Goal: Entertainment & Leisure: Browse casually

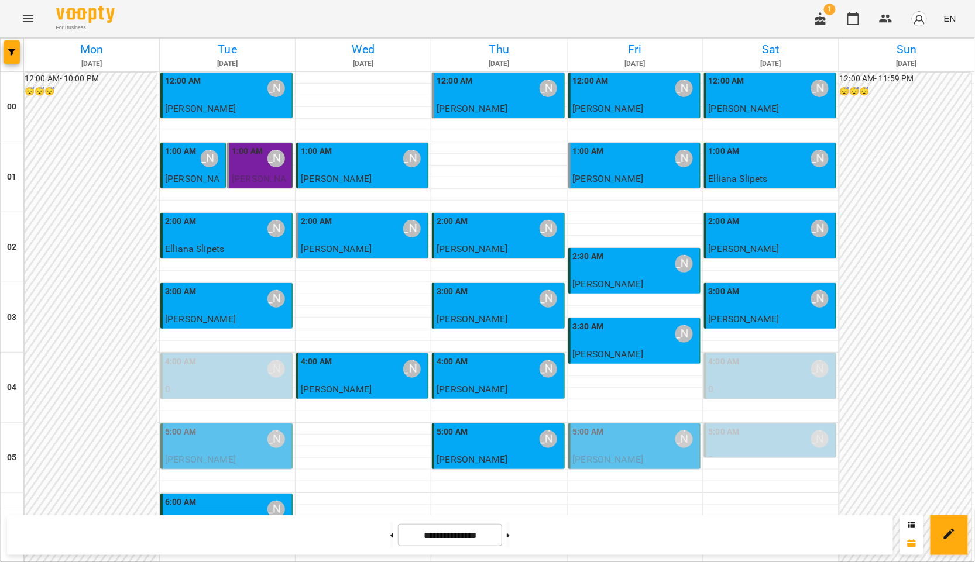
scroll to position [1247, 0]
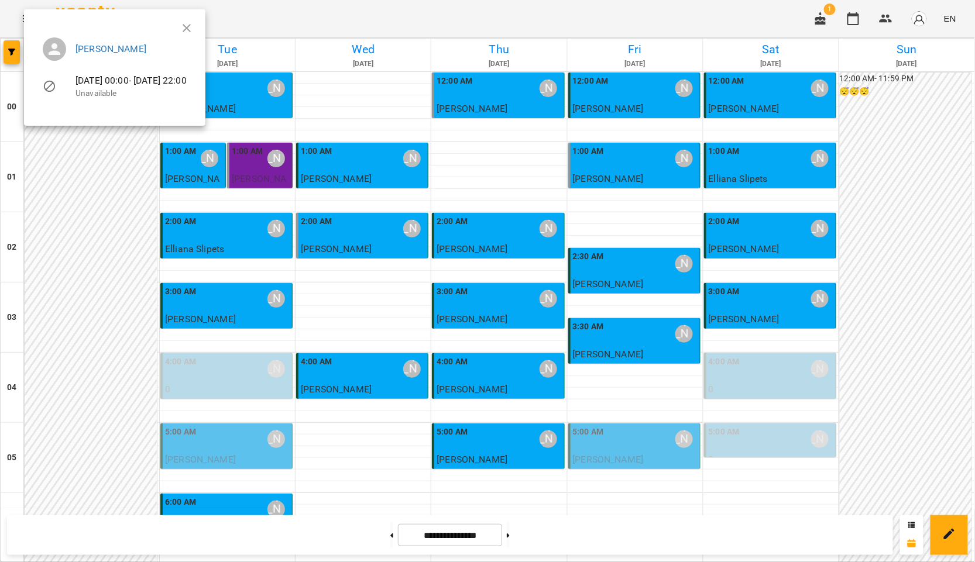
click at [681, 297] on div at bounding box center [487, 281] width 975 height 562
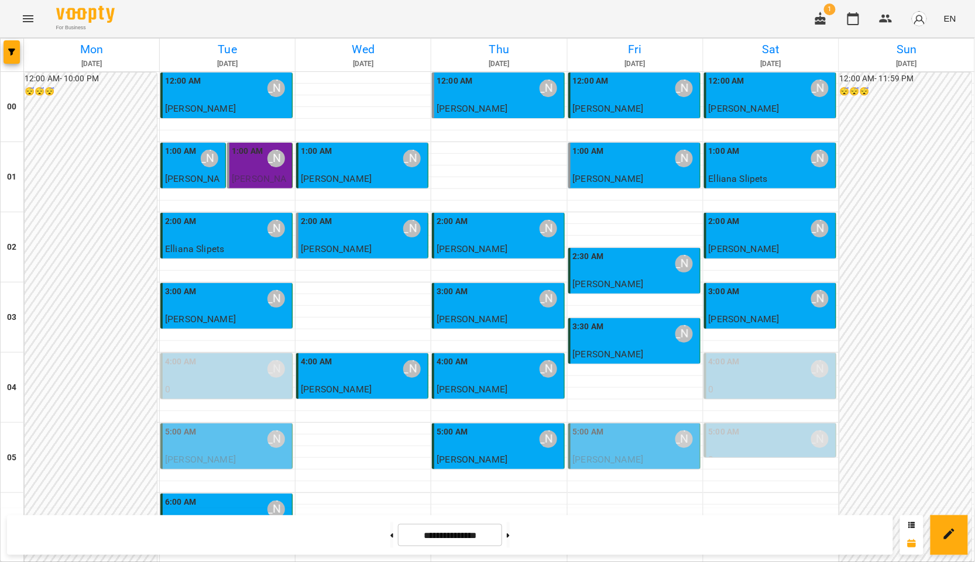
scroll to position [845, 0]
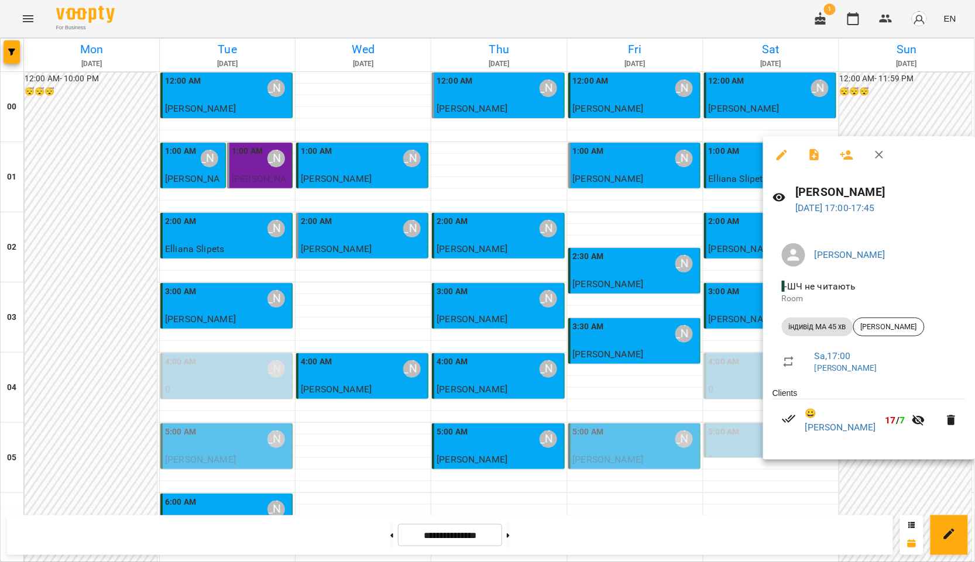
click at [632, 419] on div at bounding box center [487, 281] width 975 height 562
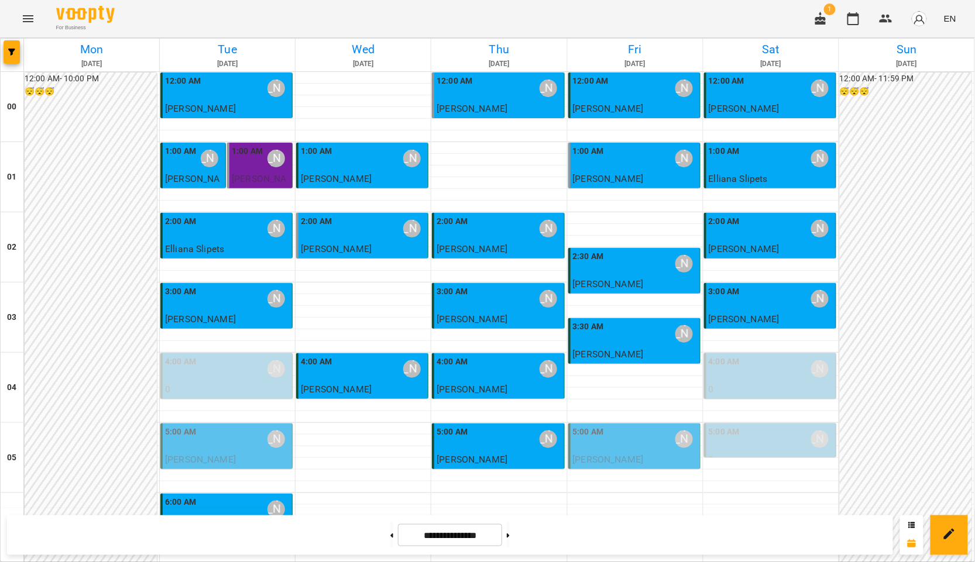
scroll to position [1170, 0]
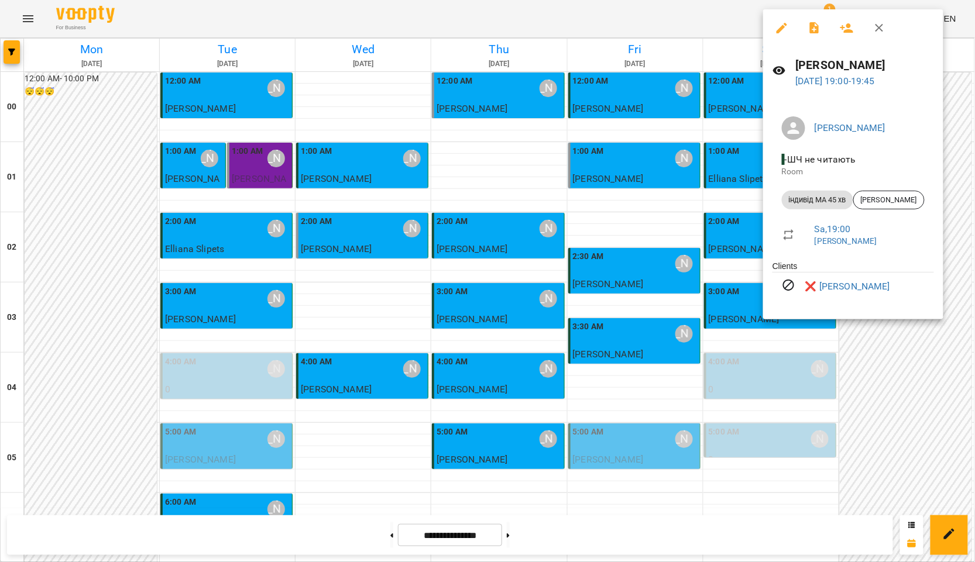
click at [620, 336] on div at bounding box center [487, 281] width 975 height 562
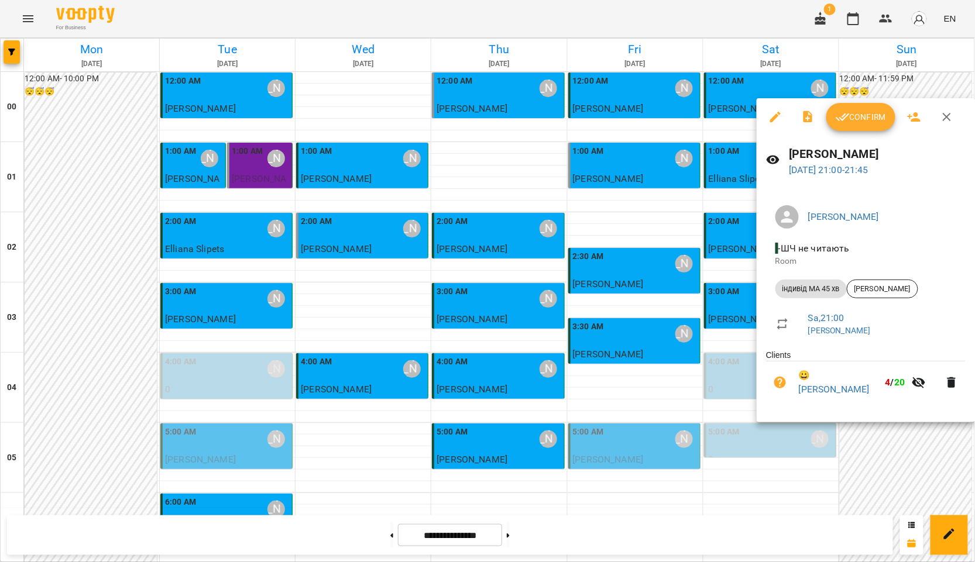
click at [779, 402] on li "😀 Кіра Черкасова 4 / 20" at bounding box center [866, 383] width 200 height 42
click at [500, 196] on div at bounding box center [487, 281] width 975 height 562
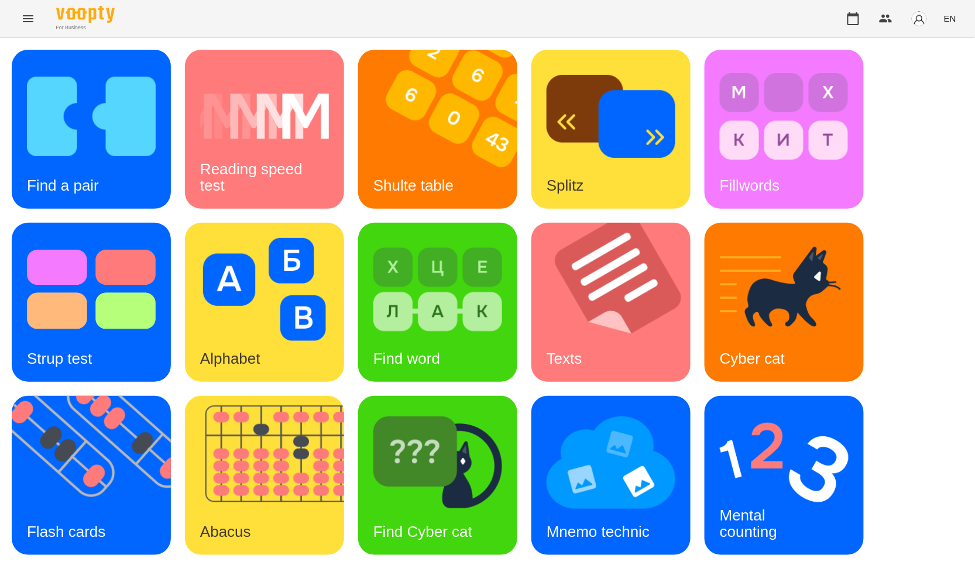
scroll to position [47, 0]
click at [128, 418] on img at bounding box center [99, 475] width 174 height 159
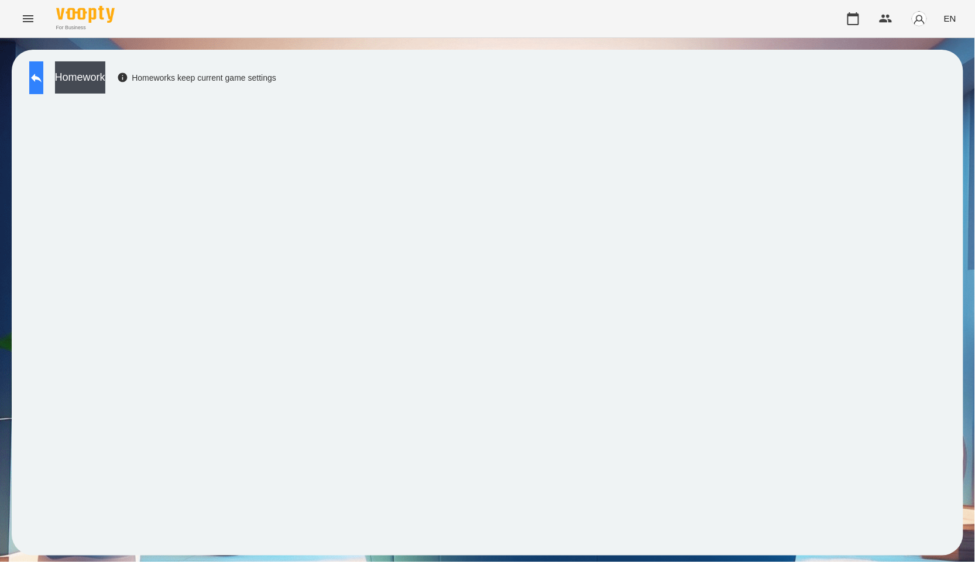
click at [43, 81] on button at bounding box center [36, 77] width 14 height 33
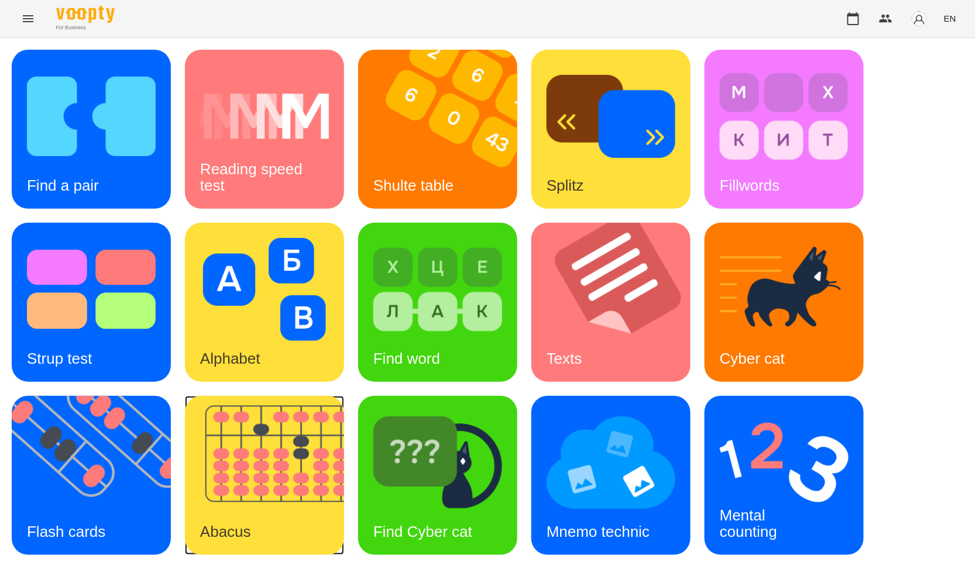
click at [305, 477] on img at bounding box center [272, 475] width 174 height 159
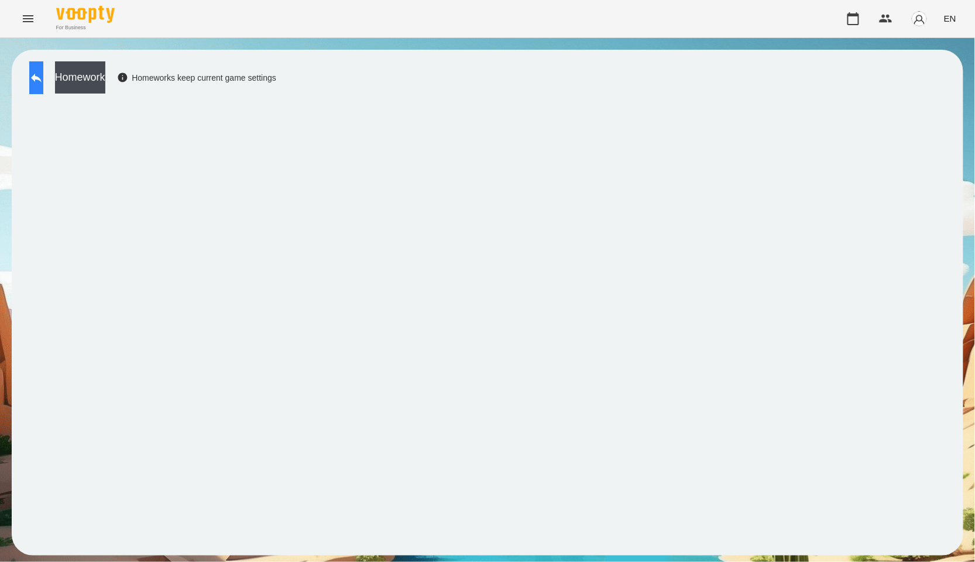
click at [42, 78] on icon at bounding box center [36, 78] width 14 height 14
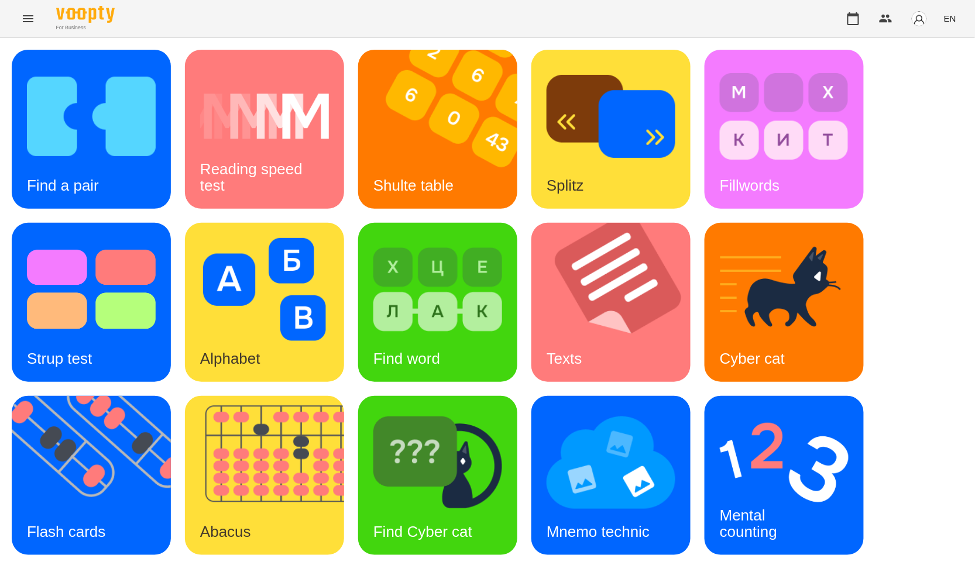
scroll to position [130, 0]
click at [96, 509] on div "Flash cards" at bounding box center [66, 532] width 109 height 46
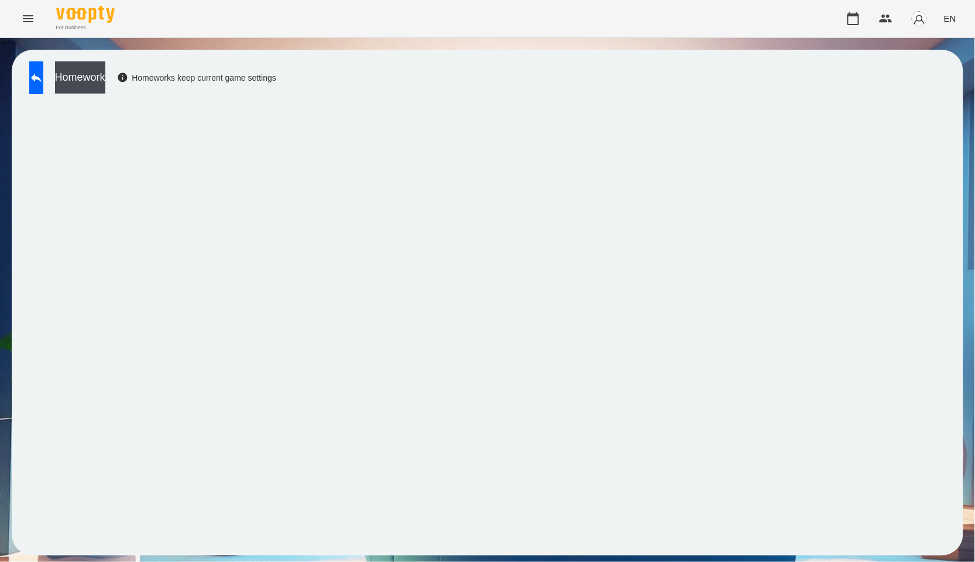
click at [966, 135] on div "Homework Homeworks keep current game settings" at bounding box center [487, 303] width 975 height 530
click at [43, 80] on button at bounding box center [36, 77] width 14 height 33
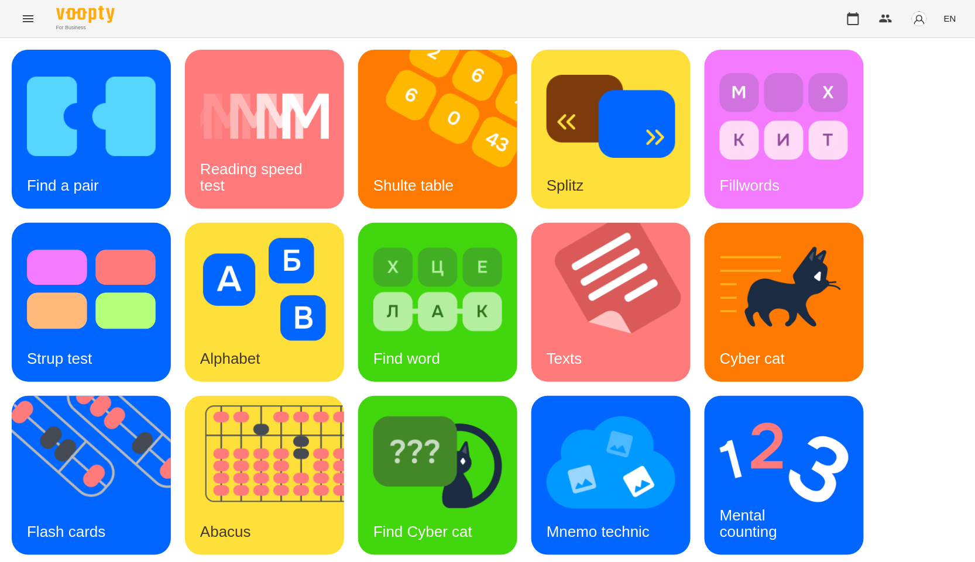
scroll to position [177, 0]
click at [296, 442] on img at bounding box center [272, 475] width 174 height 159
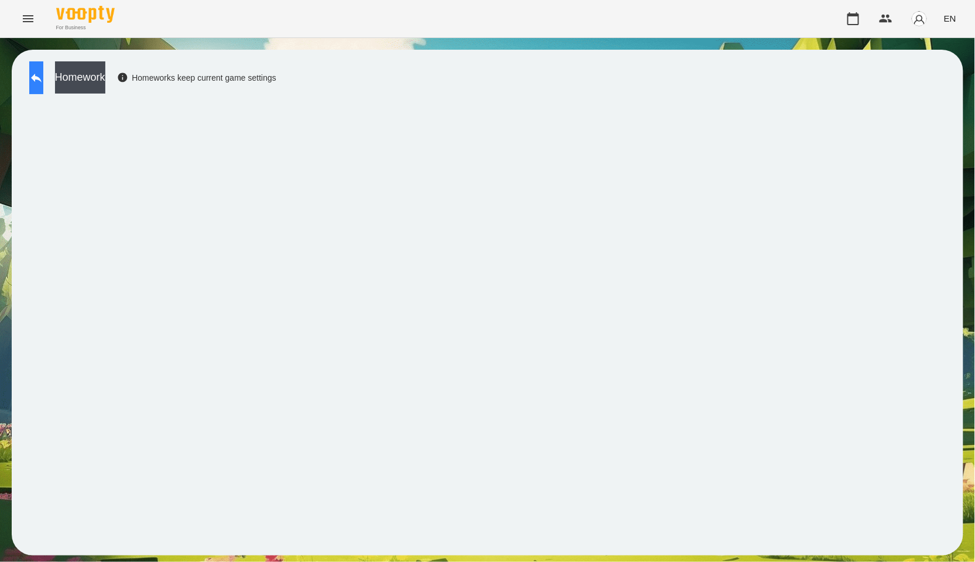
click at [43, 80] on icon at bounding box center [36, 78] width 14 height 14
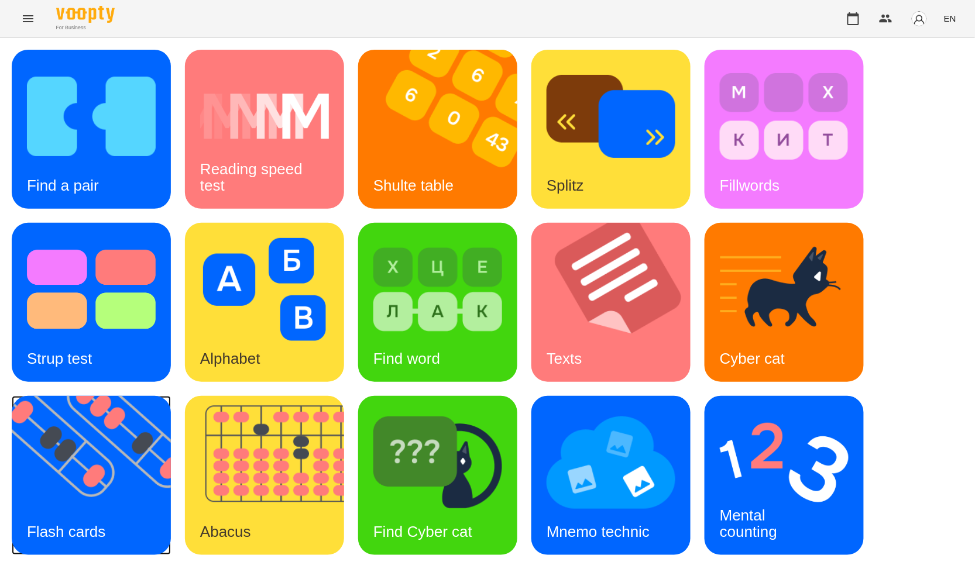
click at [108, 439] on img at bounding box center [99, 475] width 174 height 159
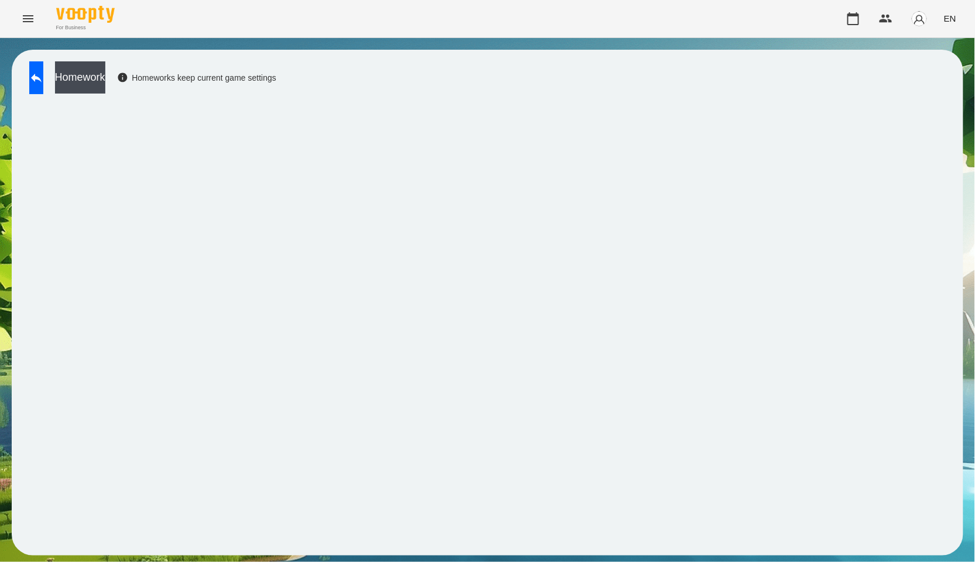
click at [51, 59] on div "Homework Homeworks keep current game settings" at bounding box center [487, 303] width 951 height 506
click at [41, 73] on icon at bounding box center [36, 78] width 14 height 14
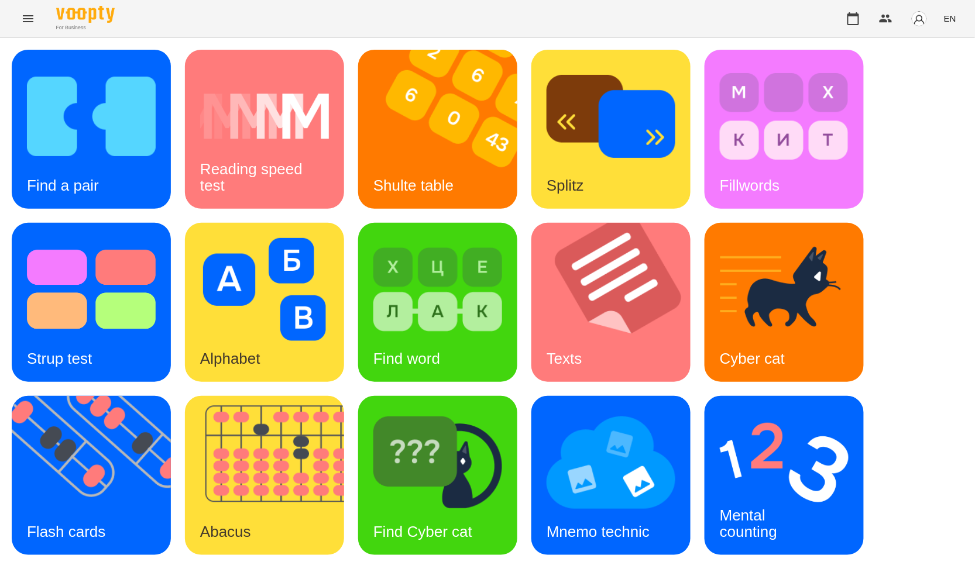
scroll to position [177, 0]
click at [487, 411] on img at bounding box center [437, 462] width 129 height 103
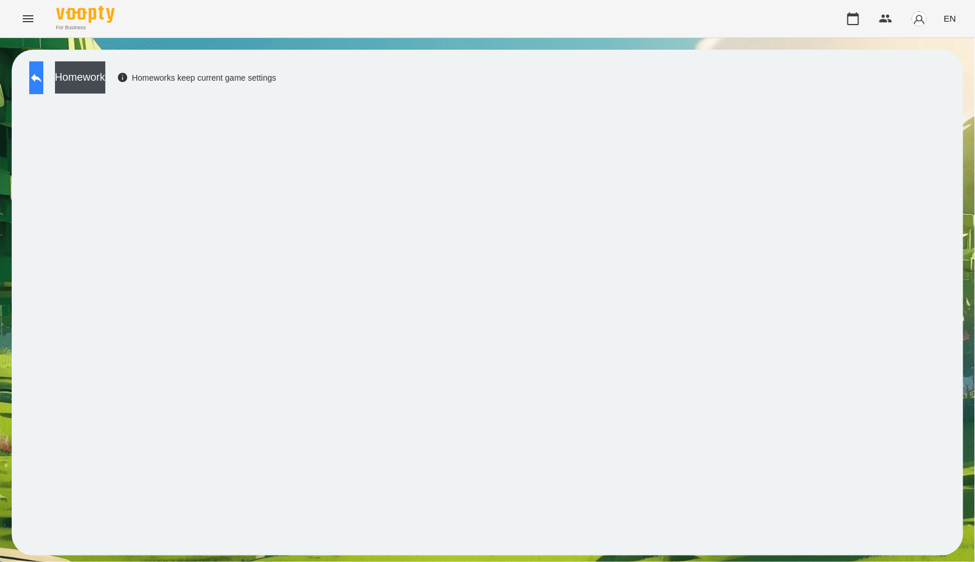
click at [42, 78] on icon at bounding box center [36, 78] width 11 height 9
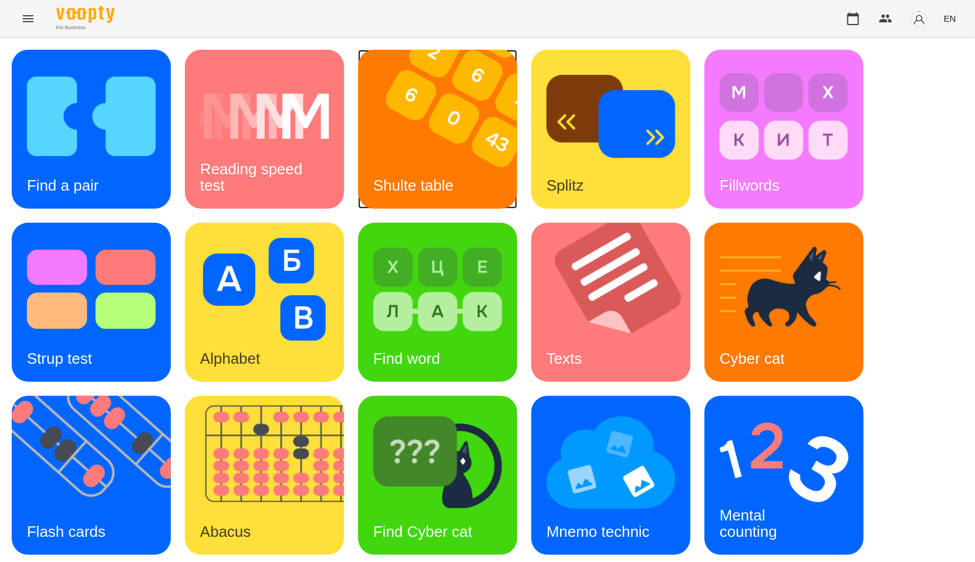
click at [489, 169] on img at bounding box center [445, 129] width 174 height 159
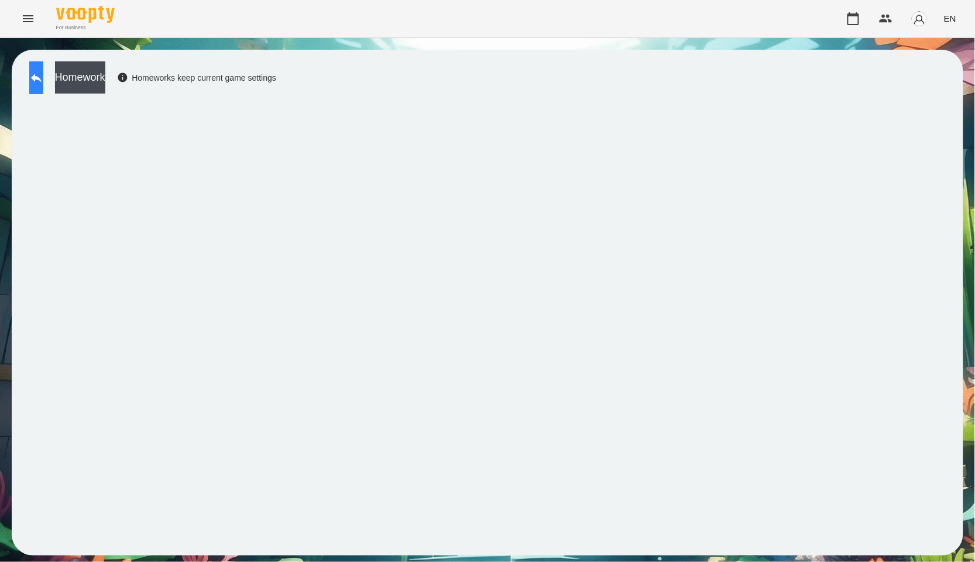
click at [39, 79] on button at bounding box center [36, 77] width 14 height 33
